Goal: Obtain resource: Obtain resource

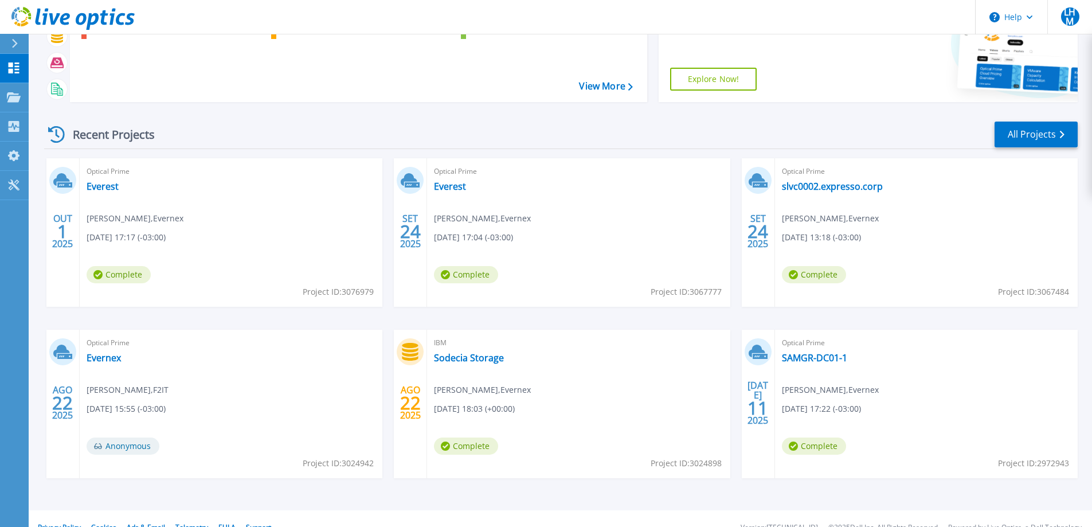
scroll to position [108, 0]
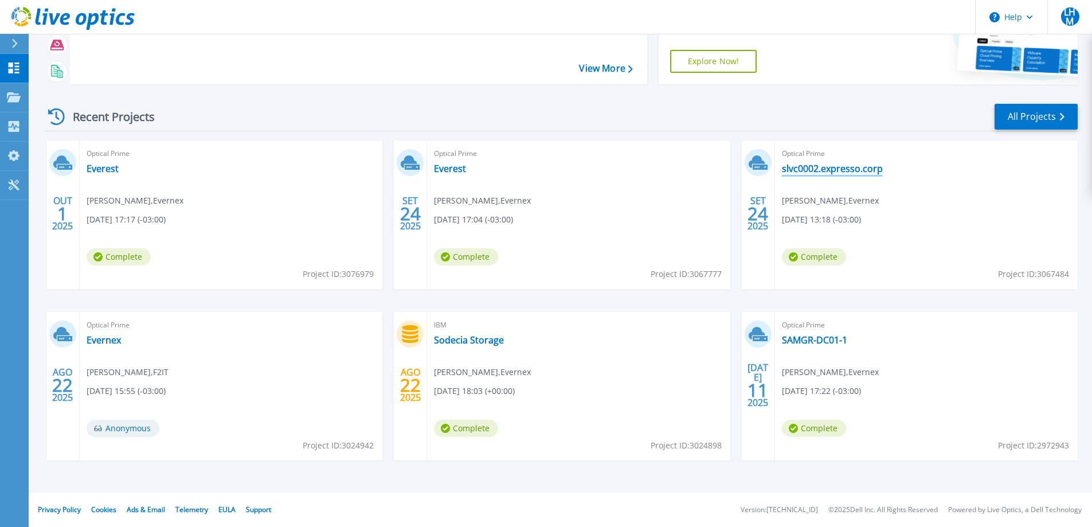
click at [835, 167] on link "slvc0002.expresso.corp" at bounding box center [832, 168] width 101 height 11
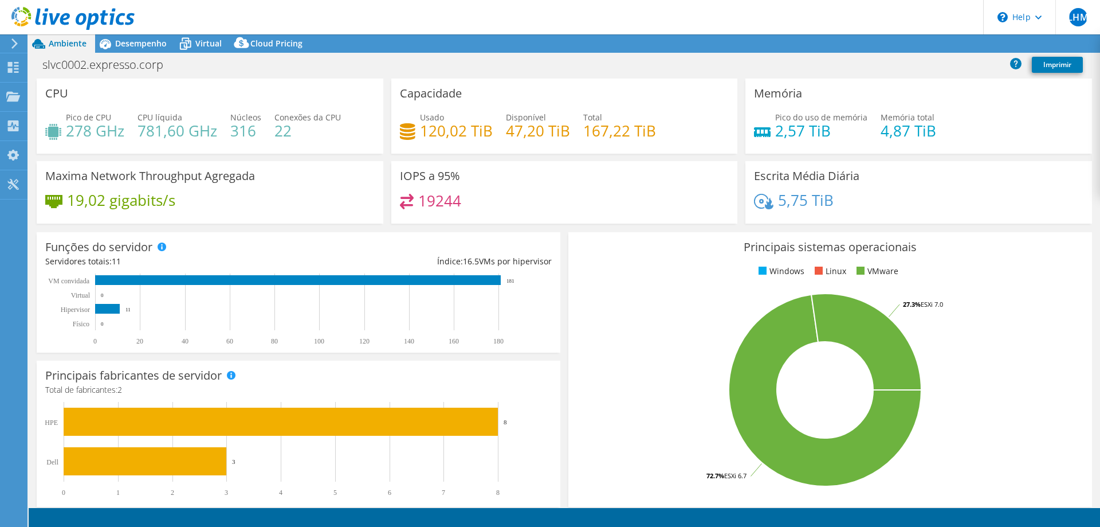
select select "USD"
click at [865, 44] on link "Reports" at bounding box center [876, 44] width 55 height 18
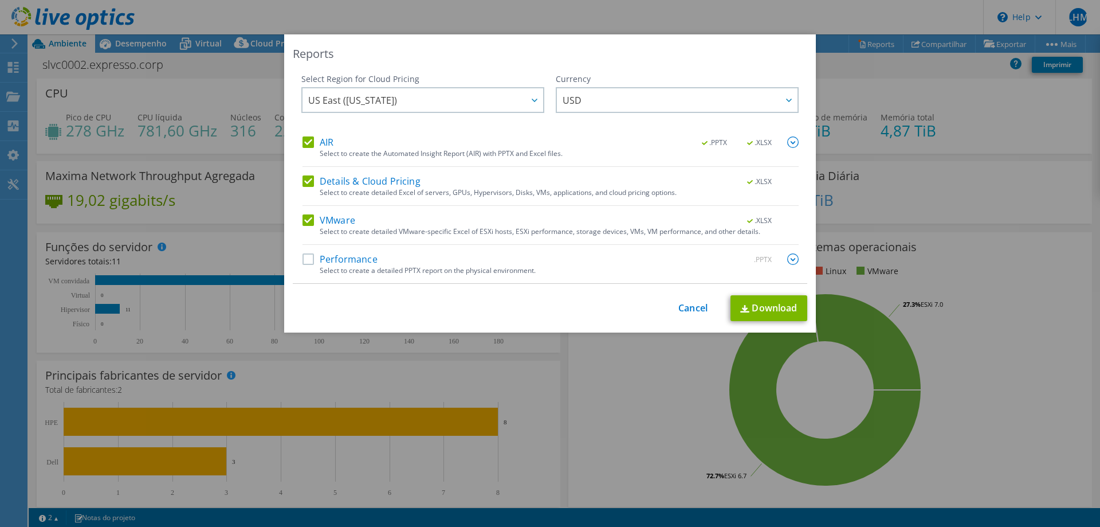
click at [308, 259] on label "Performance" at bounding box center [340, 258] width 75 height 11
click at [0, 0] on input "Performance" at bounding box center [0, 0] width 0 height 0
click at [534, 102] on div at bounding box center [534, 99] width 18 height 23
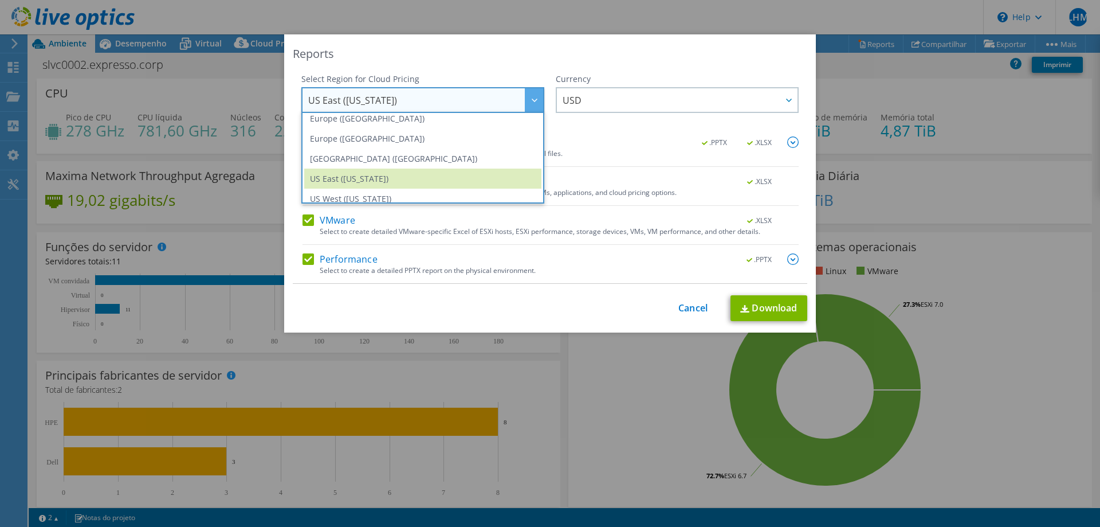
scroll to position [155, 0]
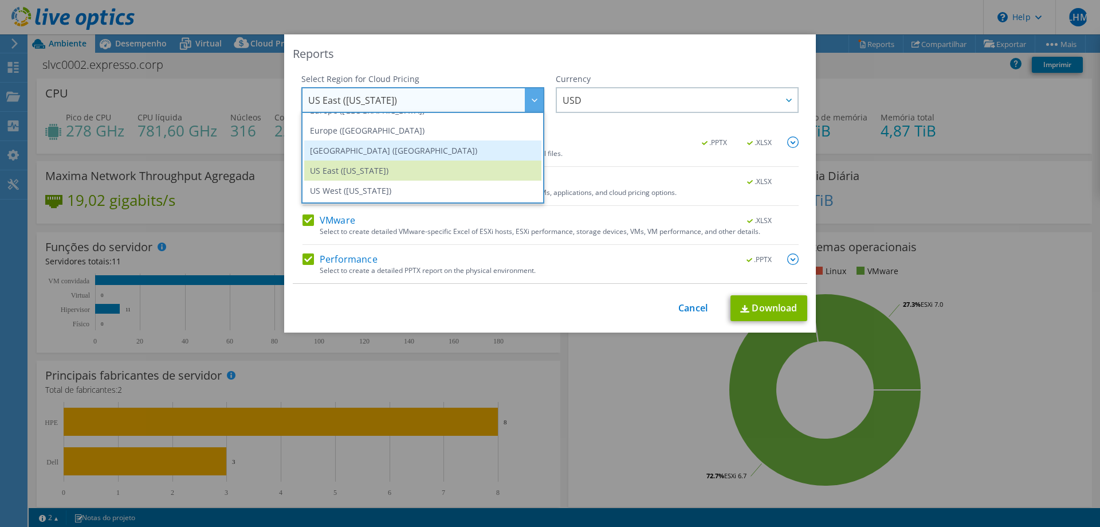
click at [379, 152] on li "South America (Sao Paulo)" at bounding box center [422, 150] width 237 height 20
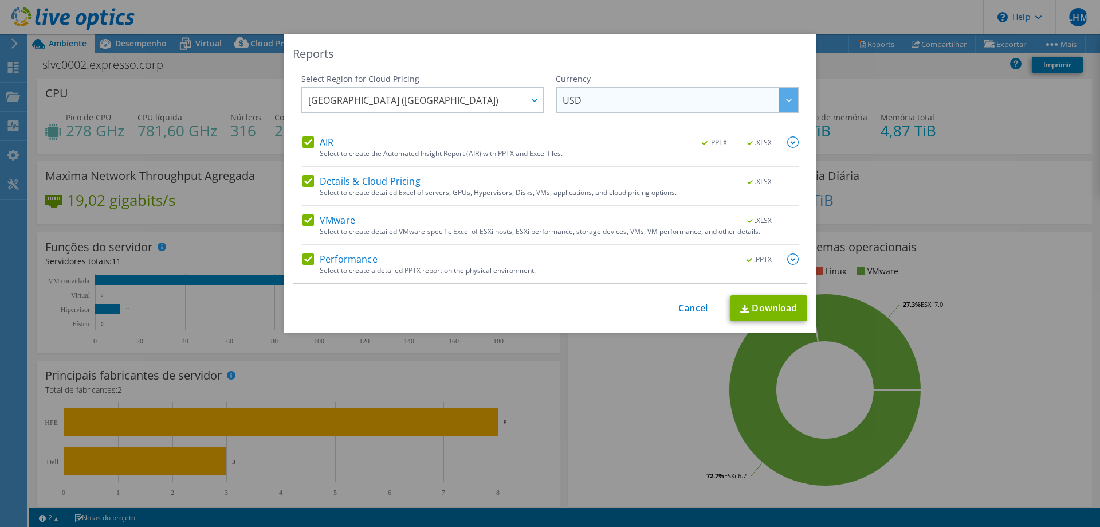
click at [786, 100] on icon at bounding box center [789, 100] width 6 height 3
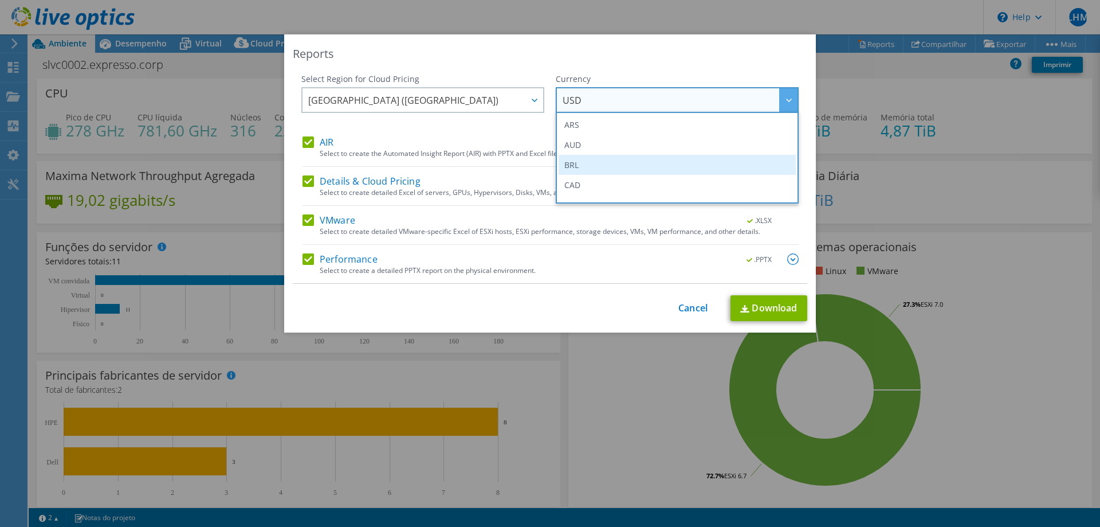
click at [572, 162] on li "BRL" at bounding box center [677, 165] width 237 height 20
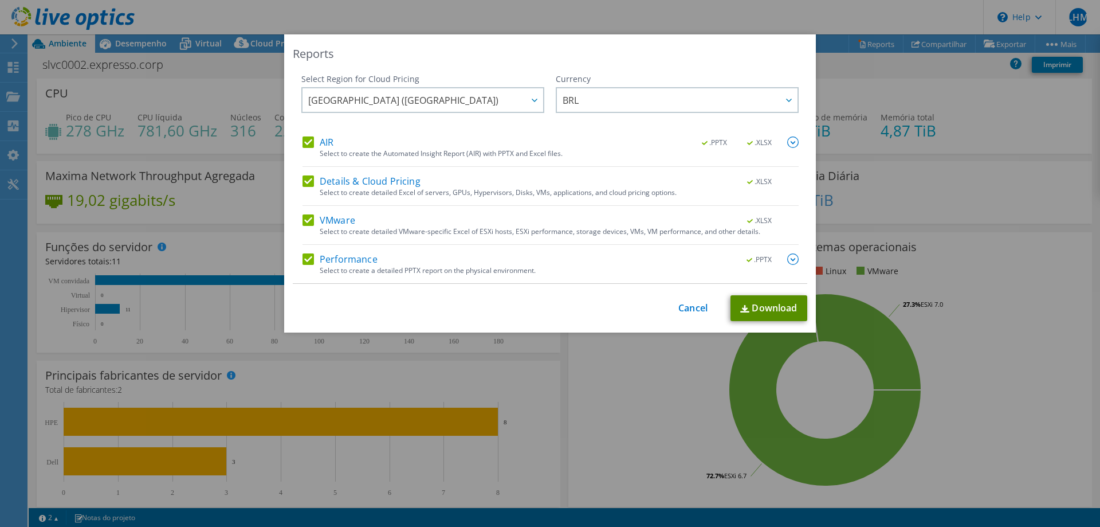
click at [756, 305] on link "Download" at bounding box center [769, 308] width 77 height 26
click at [700, 306] on link "Cancel" at bounding box center [692, 308] width 29 height 11
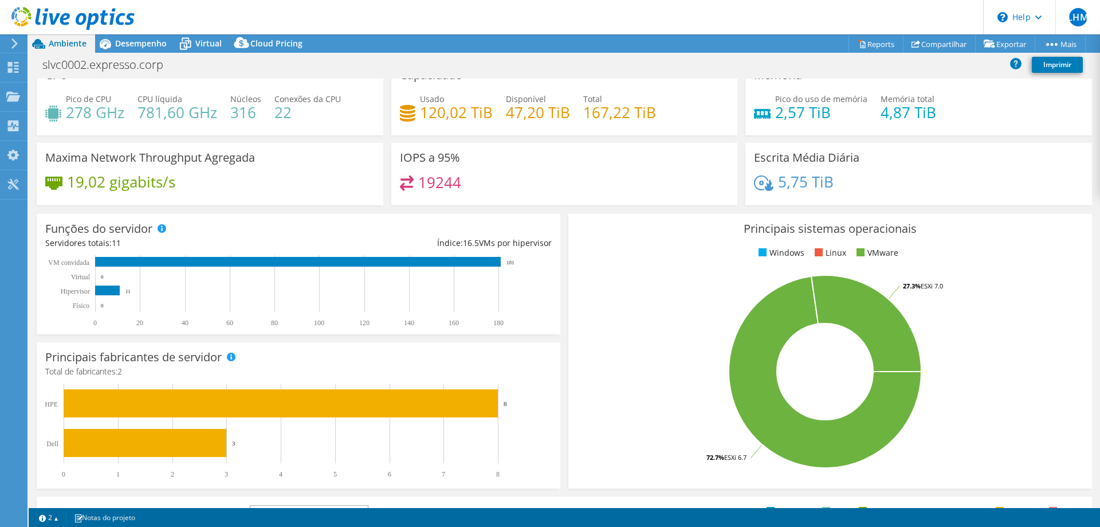
scroll to position [0, 0]
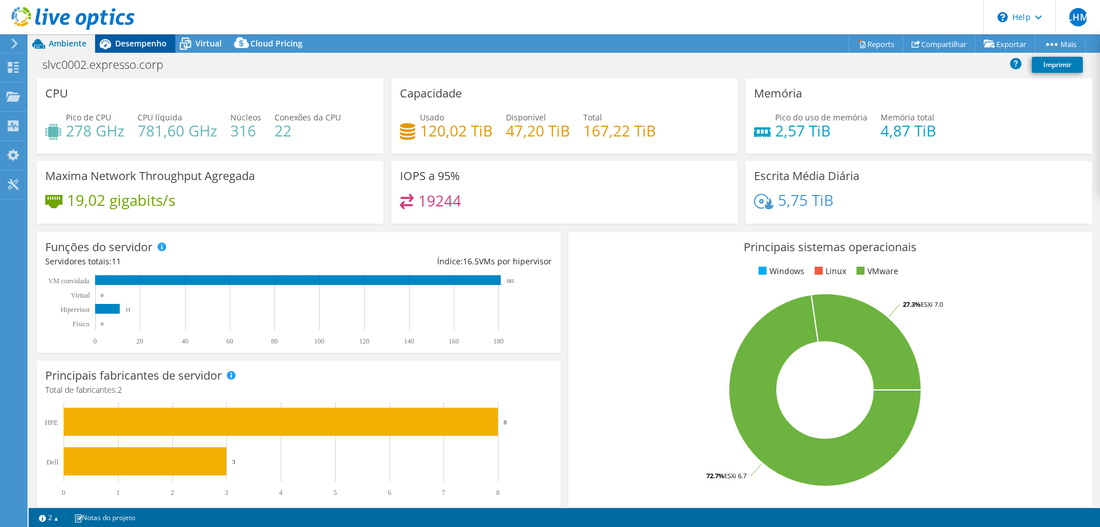
click at [122, 40] on span "Desempenho" at bounding box center [141, 43] width 52 height 11
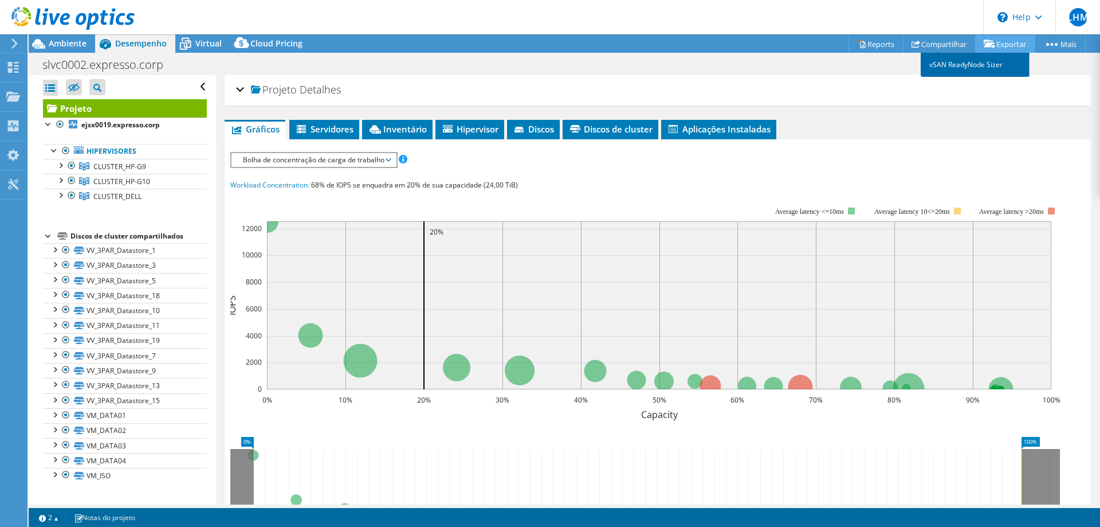
click at [970, 60] on link "vSAN ReadyNode Sizer" at bounding box center [975, 65] width 109 height 24
click at [203, 44] on span "Virtual" at bounding box center [208, 43] width 26 height 11
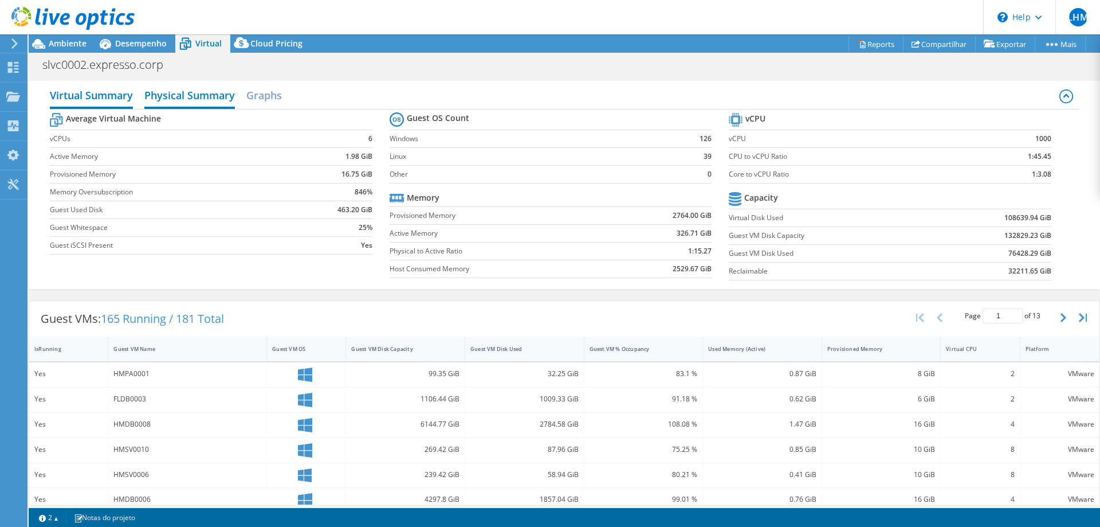
click at [171, 97] on h2 "Physical Summary" at bounding box center [189, 96] width 91 height 25
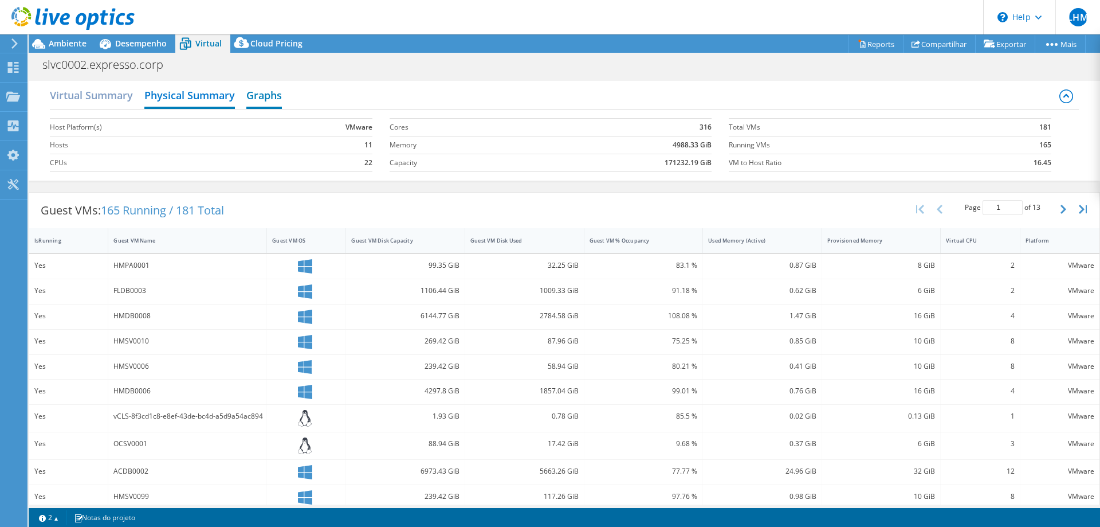
click at [254, 97] on h2 "Graphs" at bounding box center [264, 96] width 36 height 25
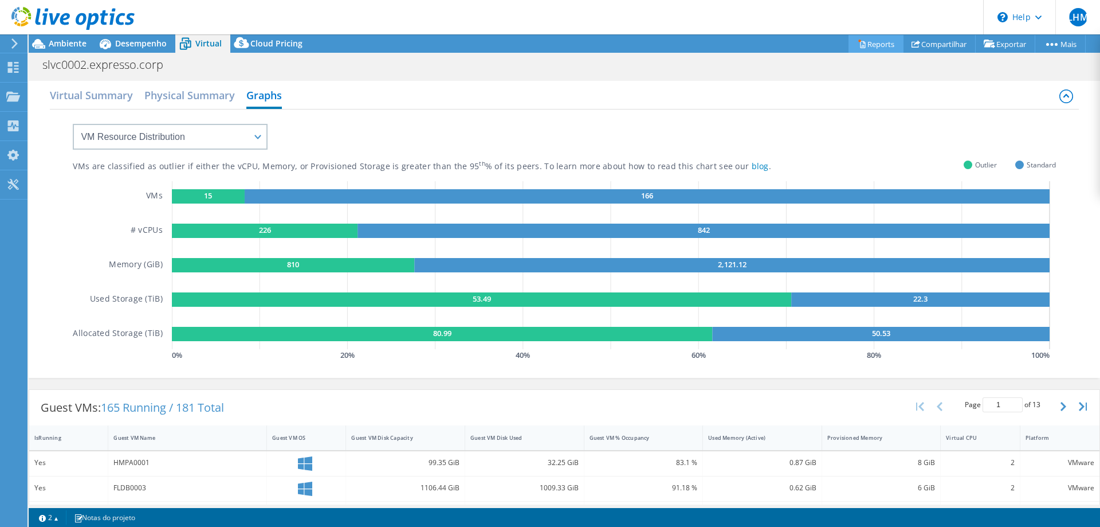
click at [858, 43] on link "Reports" at bounding box center [876, 44] width 55 height 18
